Goal: Transaction & Acquisition: Purchase product/service

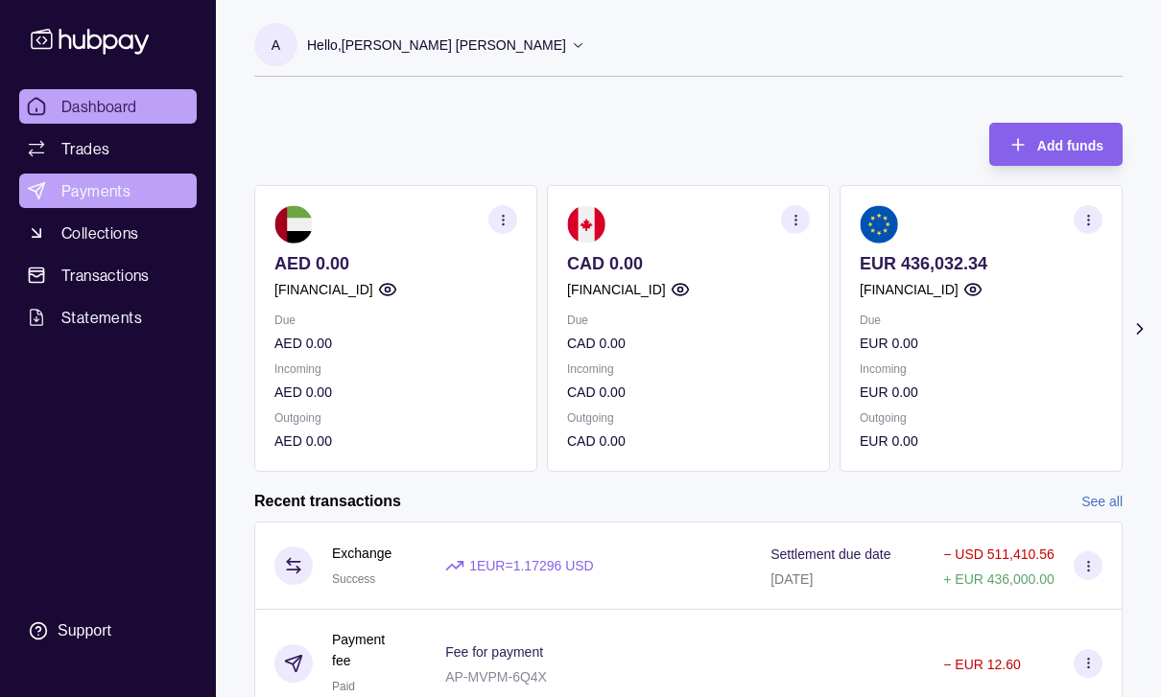
click at [82, 198] on span "Payments" at bounding box center [95, 190] width 69 height 23
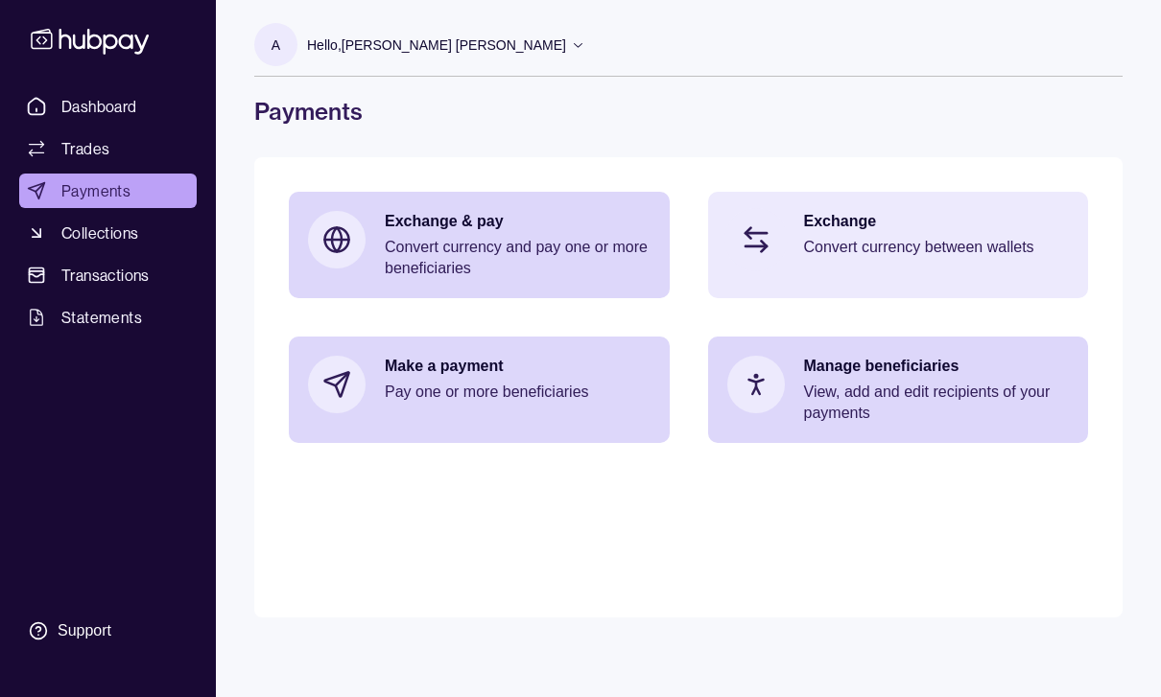
click at [972, 244] on p "Convert currency between wallets" at bounding box center [937, 247] width 266 height 21
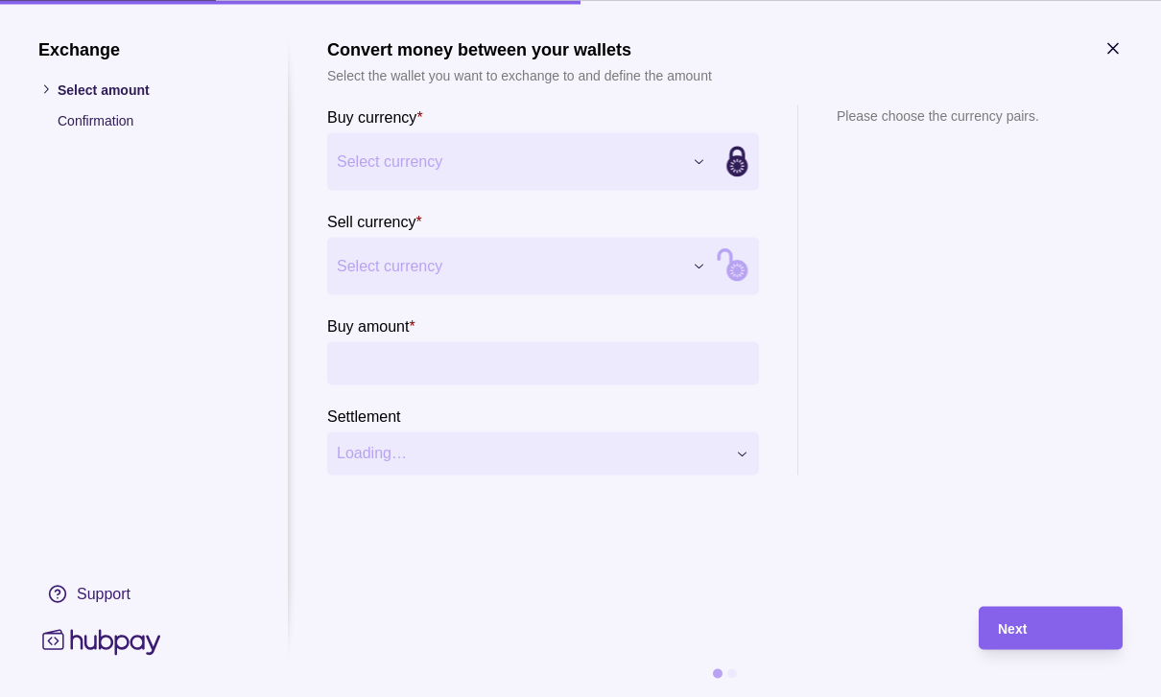
click at [703, 161] on icon "button" at bounding box center [699, 161] width 14 height 14
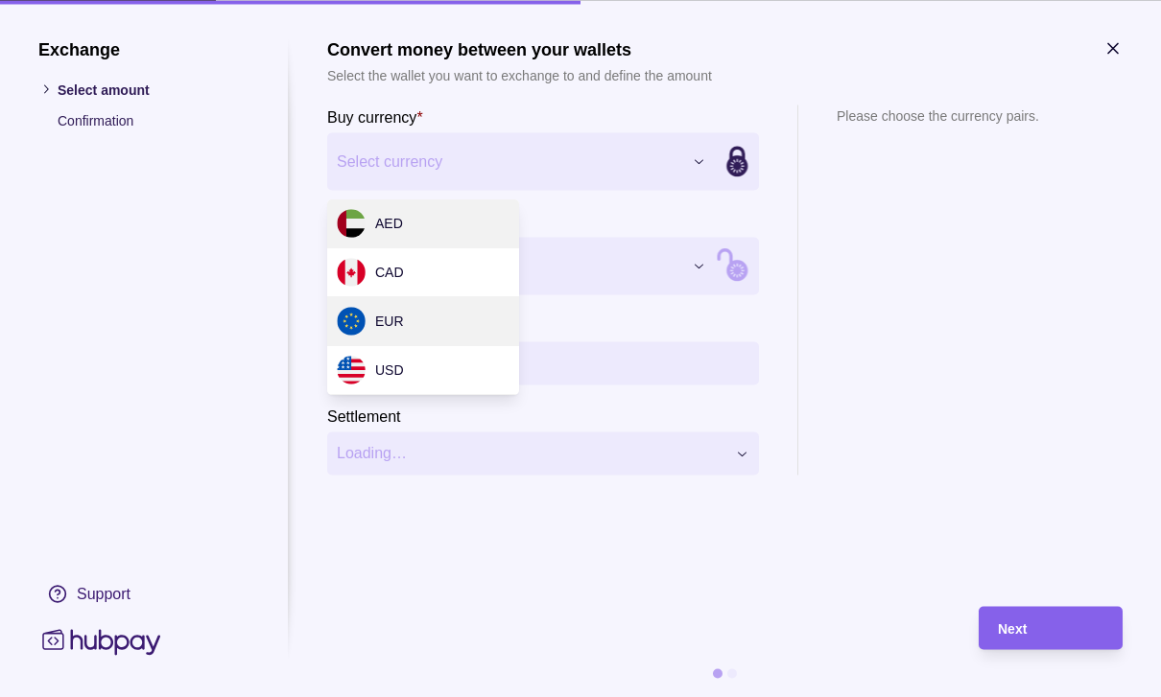
click at [426, 328] on div "EUR" at bounding box center [423, 321] width 192 height 49
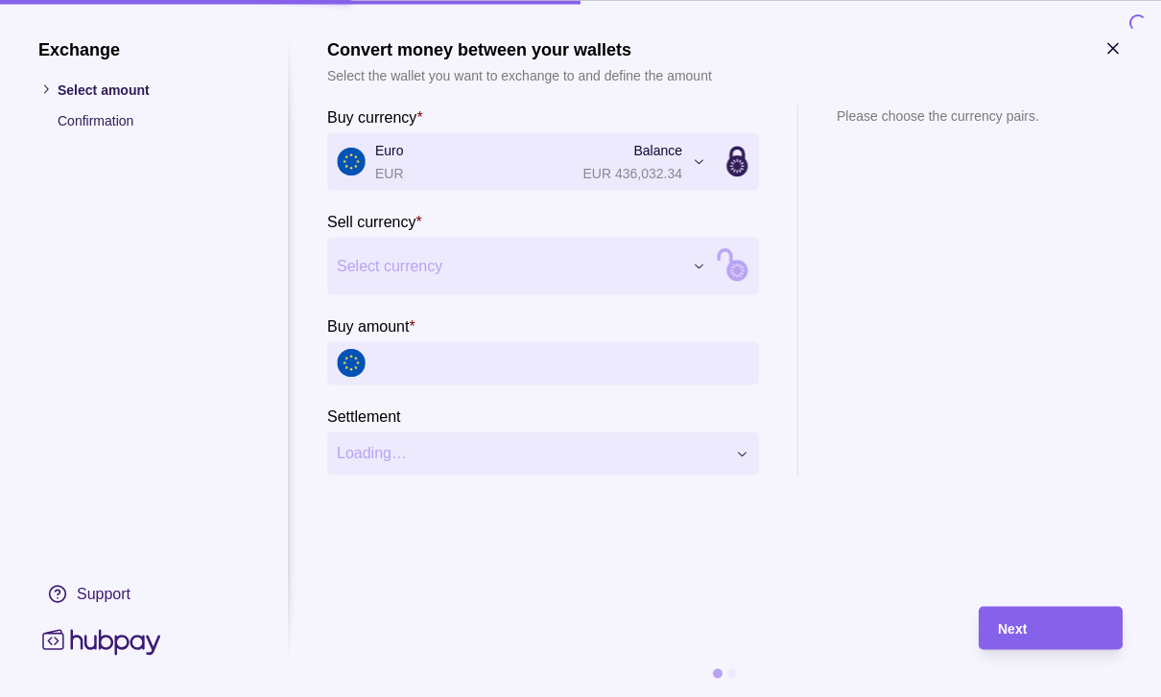
scroll to position [16, 0]
click at [1120, 41] on icon "button" at bounding box center [1112, 47] width 19 height 19
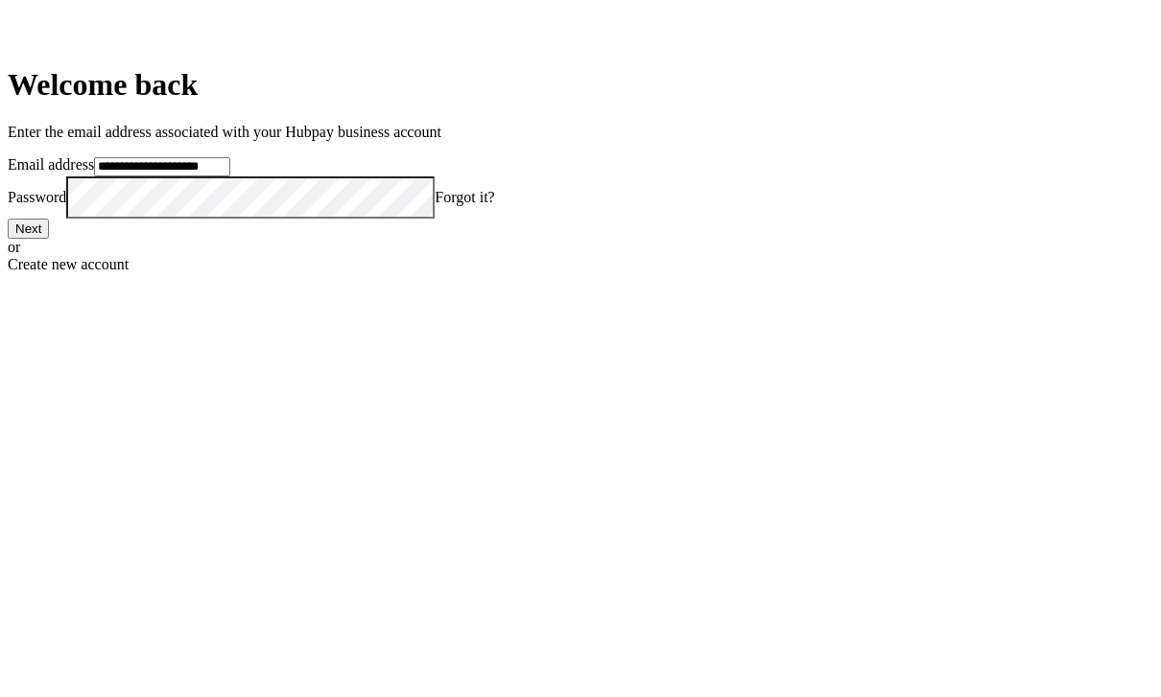
drag, startPoint x: 522, startPoint y: 555, endPoint x: 509, endPoint y: 555, distance: 12.5
click at [49, 239] on button "Next" at bounding box center [28, 229] width 41 height 20
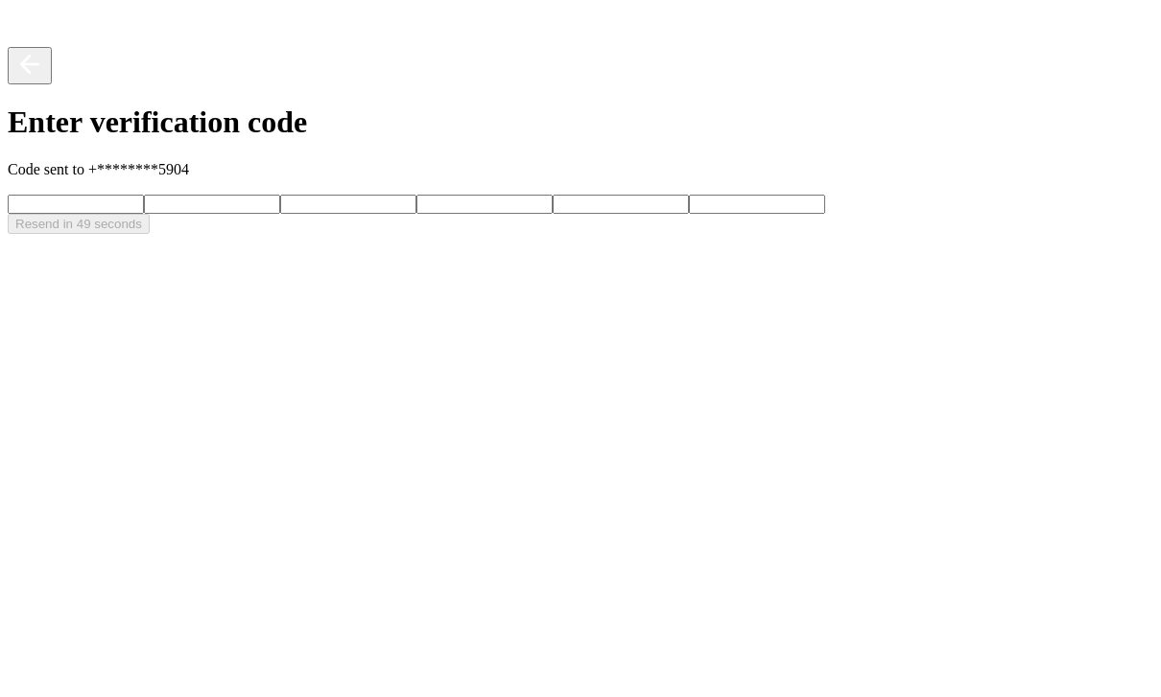
type input "*"
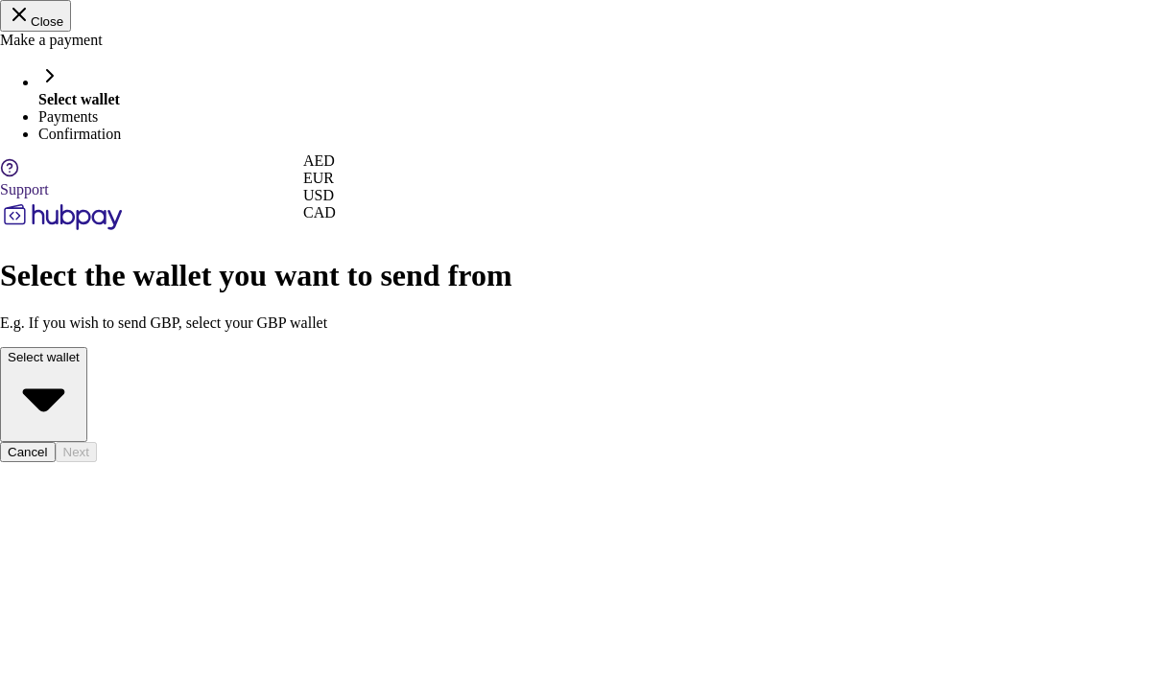
click at [740, 170] on div "AED" at bounding box center [529, 160] width 453 height 17
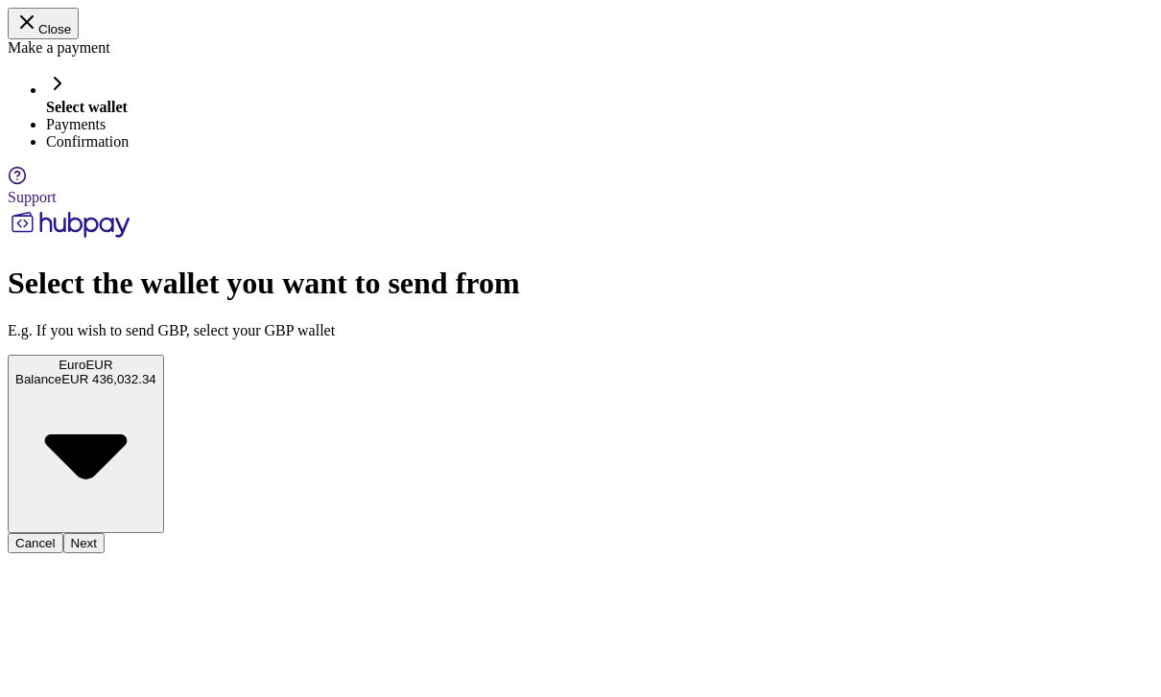
scroll to position [100, 0]
click at [105, 553] on button "Next" at bounding box center [83, 543] width 41 height 20
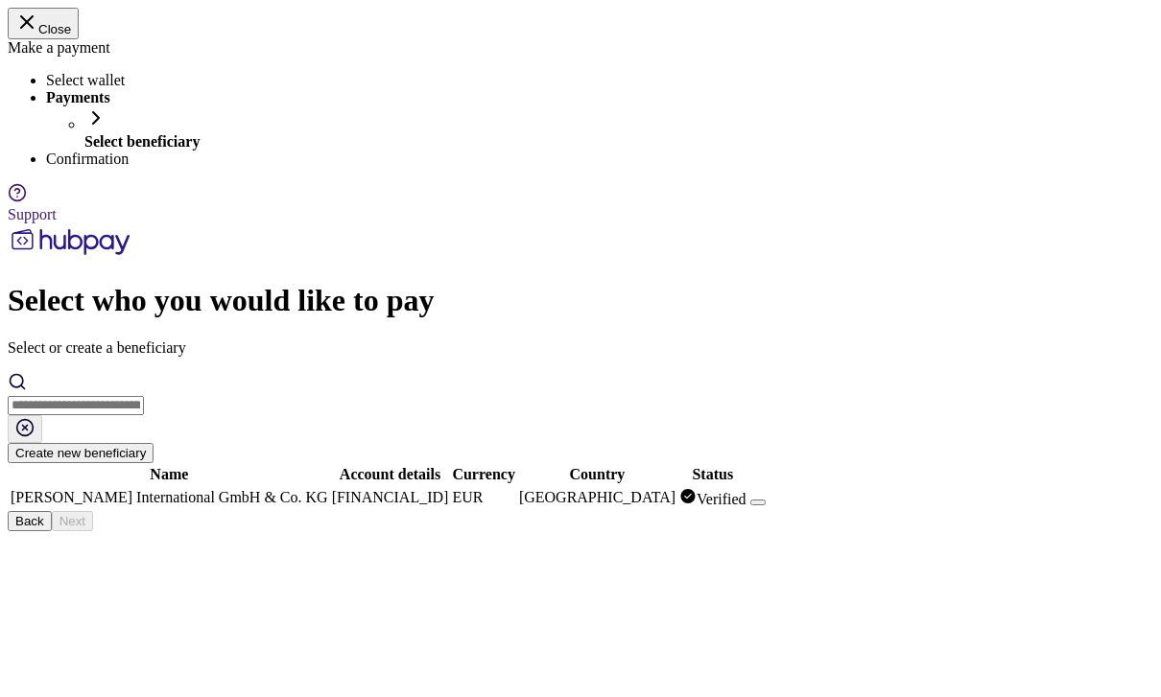
scroll to position [49, 0]
click at [328, 489] on div "[PERSON_NAME] International GmbH & Co. KG" at bounding box center [169, 497] width 317 height 17
click at [93, 531] on button "Next" at bounding box center [72, 521] width 41 height 20
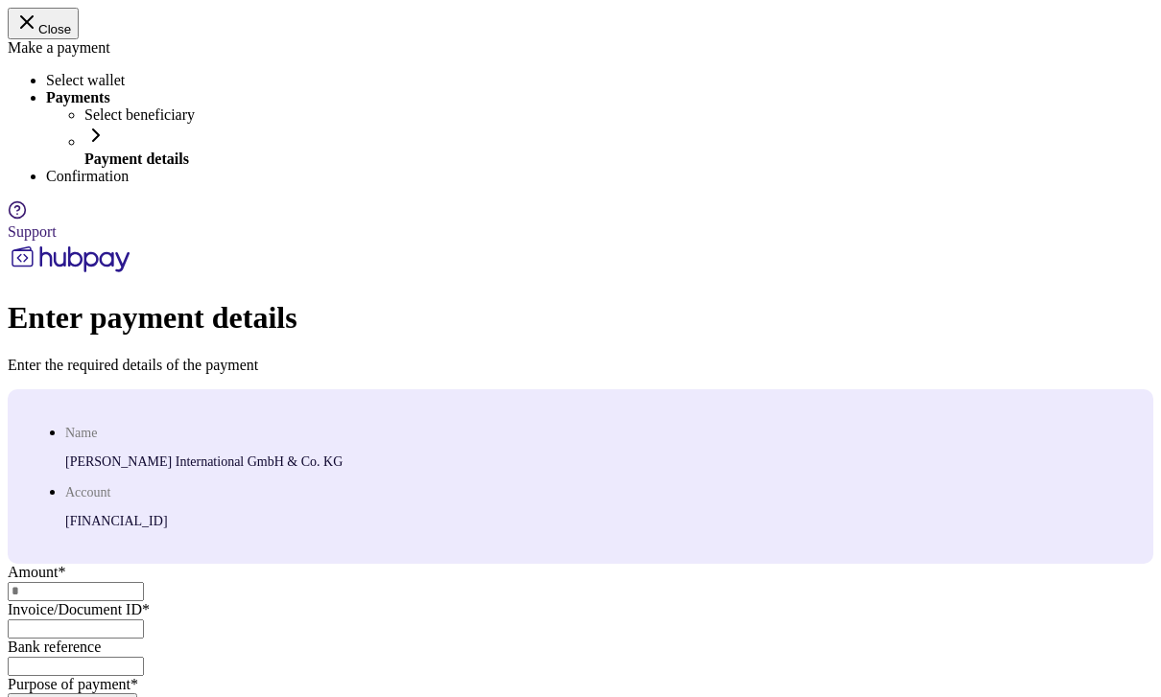
click at [144, 582] on input "text" at bounding box center [76, 591] width 136 height 19
type input "*******"
click at [144, 620] on input at bounding box center [76, 629] width 136 height 19
type input "**********"
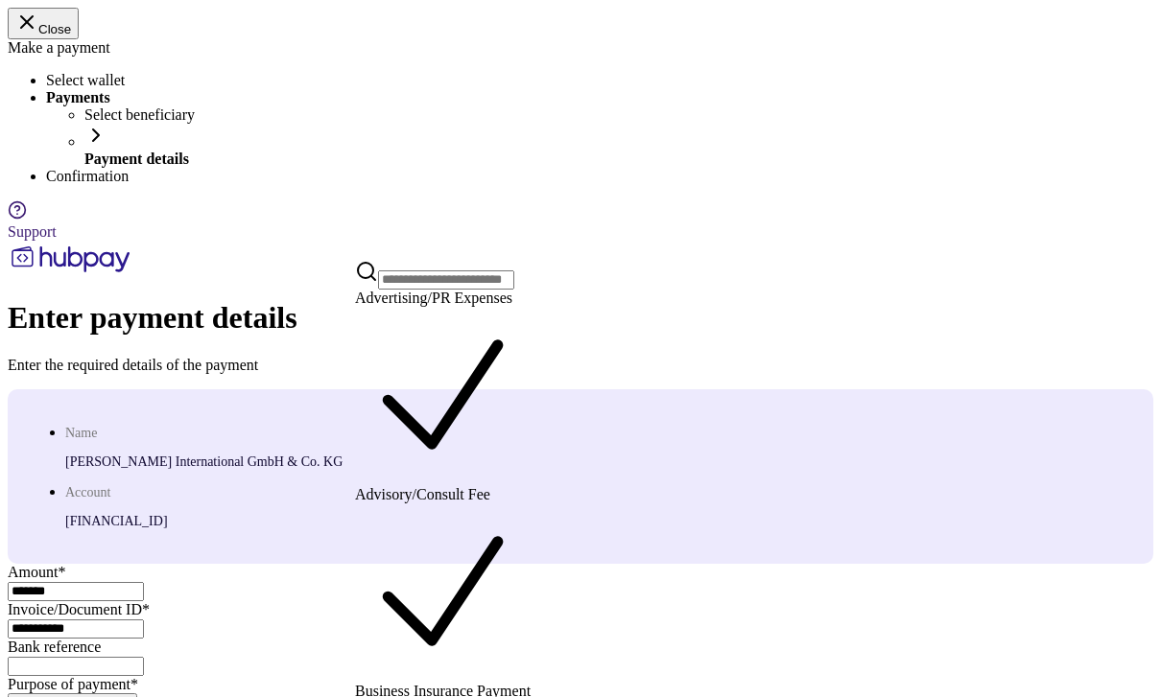
scroll to position [82, 0]
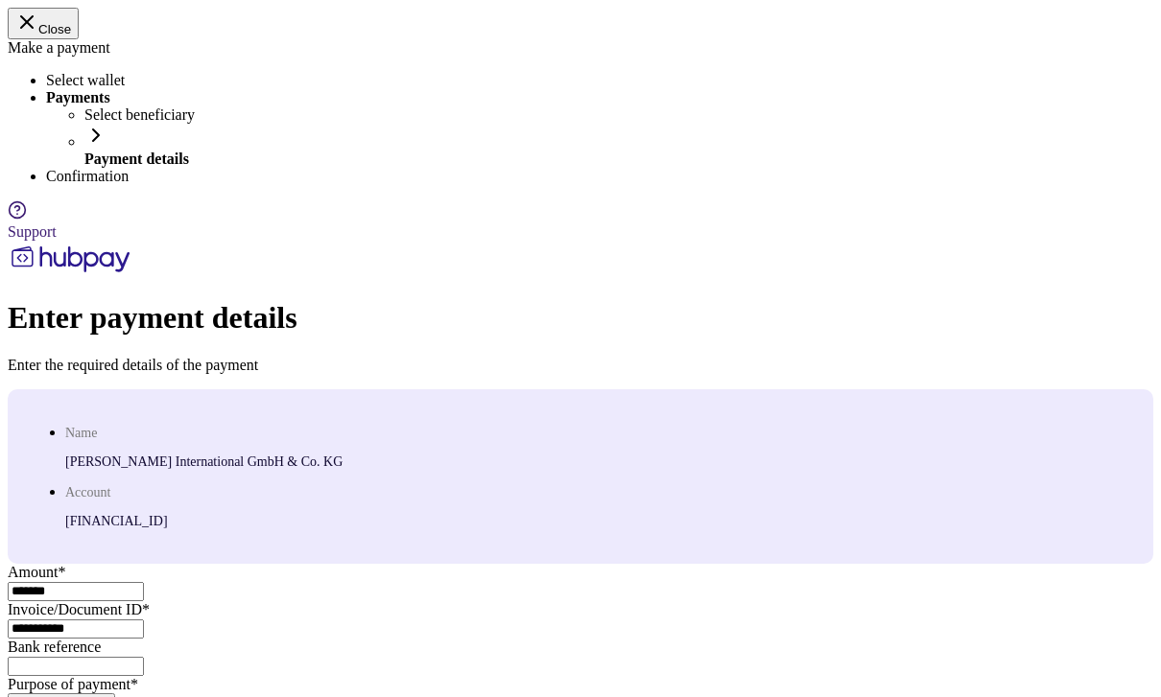
scroll to position [295, 0]
type input "******"
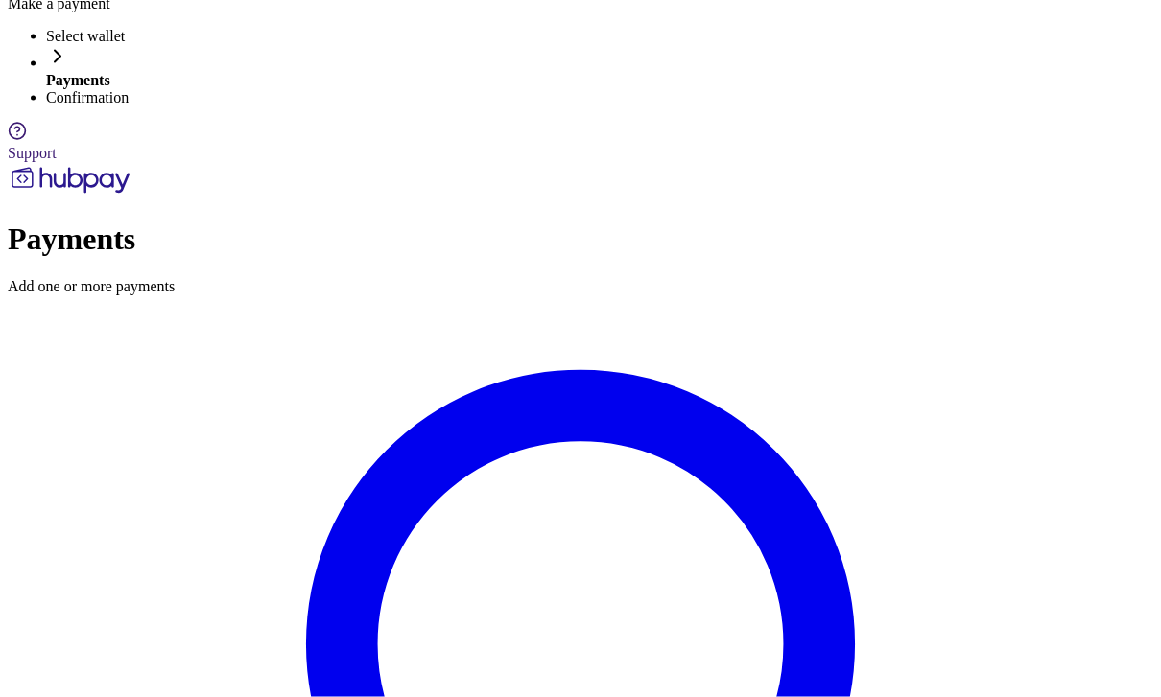
scroll to position [77, 0]
